Goal: Use online tool/utility: Utilize a website feature to perform a specific function

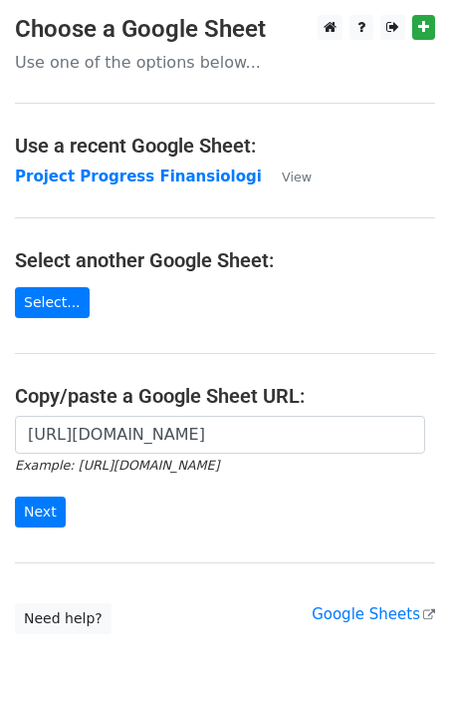
scroll to position [0, 599]
type input "[URL][DOMAIN_NAME]"
click at [37, 503] on input "Next" at bounding box center [40, 511] width 51 height 31
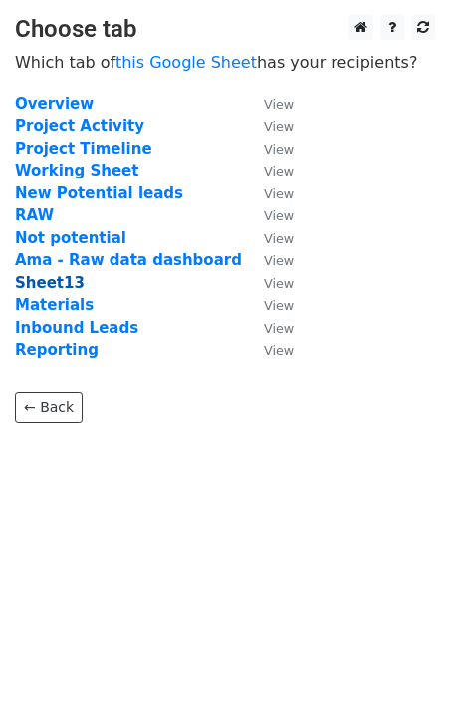
click at [46, 288] on strong "Sheet13" at bounding box center [50, 283] width 70 height 18
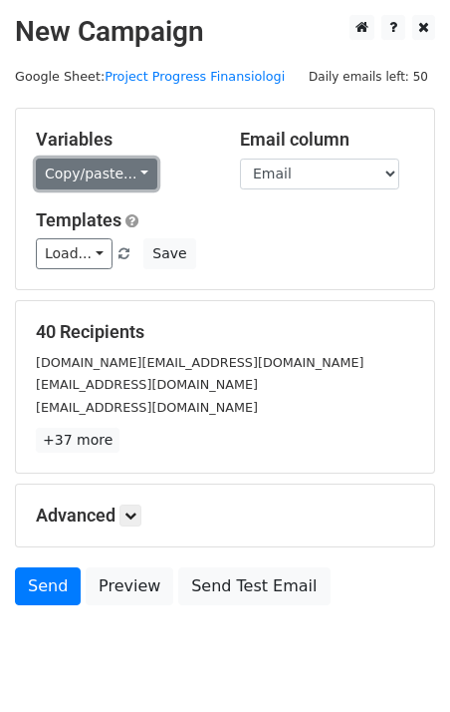
click at [122, 175] on link "Copy/paste..." at bounding box center [97, 173] width 122 height 31
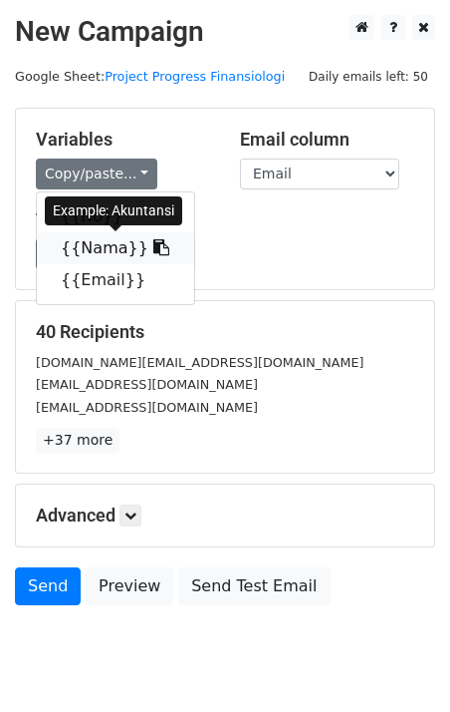
click at [153, 249] on icon at bounding box center [161, 247] width 16 height 16
